Goal: Check status: Check status

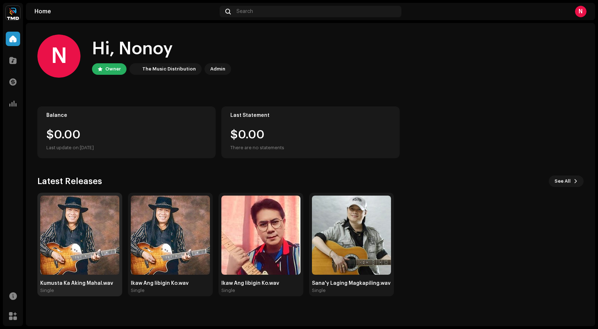
click at [76, 230] on img at bounding box center [79, 234] width 79 height 79
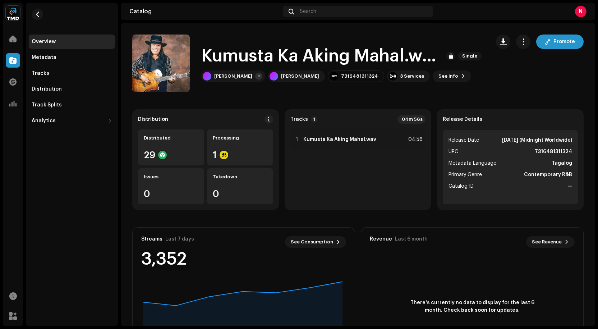
scroll to position [36, 0]
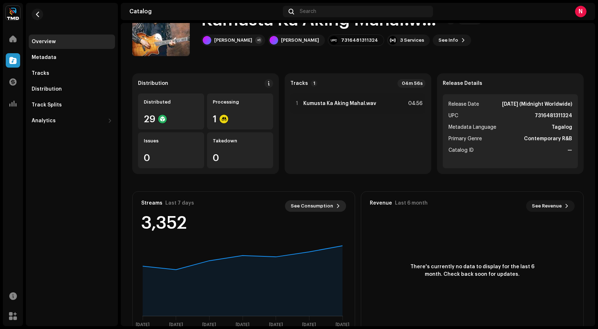
click at [319, 206] on span "See Consumption" at bounding box center [312, 206] width 42 height 14
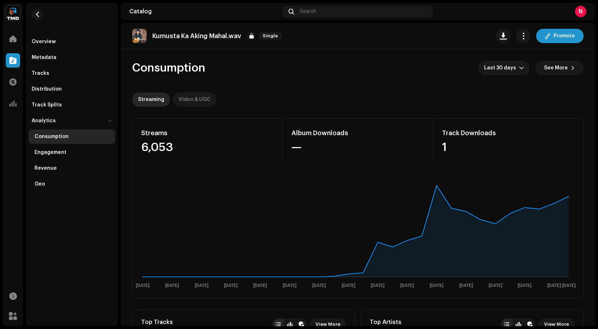
click at [193, 98] on div "Video & UGC" at bounding box center [195, 99] width 32 height 14
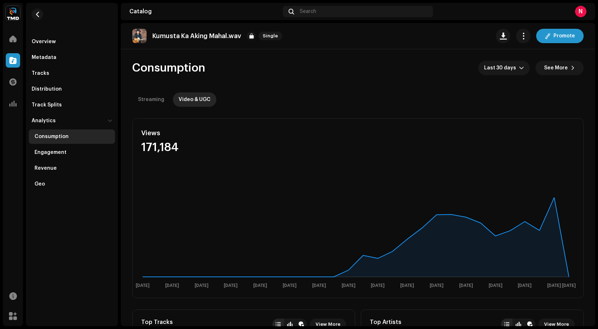
click at [581, 11] on div "N" at bounding box center [580, 11] width 11 height 11
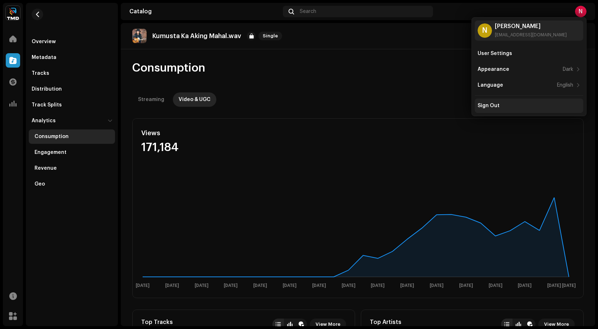
click at [492, 102] on div "Sign Out" at bounding box center [529, 105] width 108 height 14
